Goal: Find specific page/section: Find specific page/section

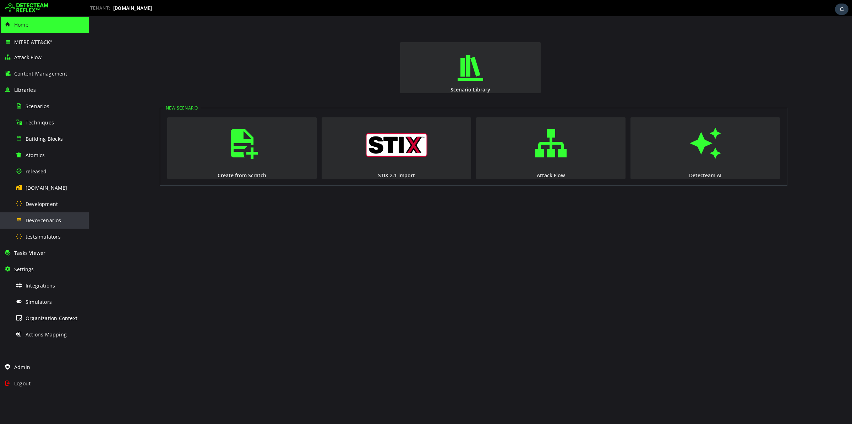
click at [49, 218] on span "DevoScenarios" at bounding box center [44, 220] width 36 height 7
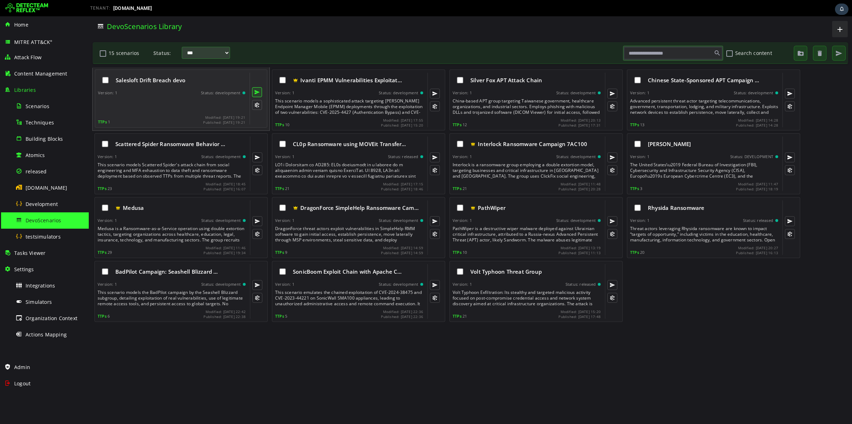
click at [256, 90] on button at bounding box center [257, 92] width 10 height 10
click at [185, 100] on div at bounding box center [172, 105] width 149 height 14
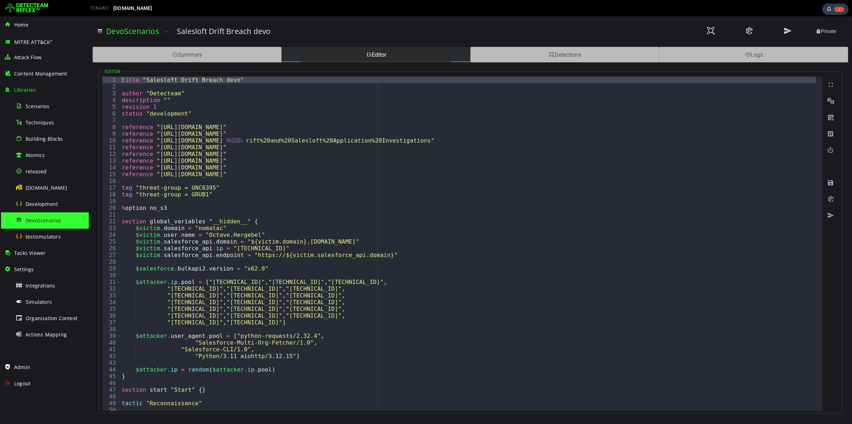
click at [31, 11] on img at bounding box center [26, 7] width 43 height 11
